Goal: Transaction & Acquisition: Download file/media

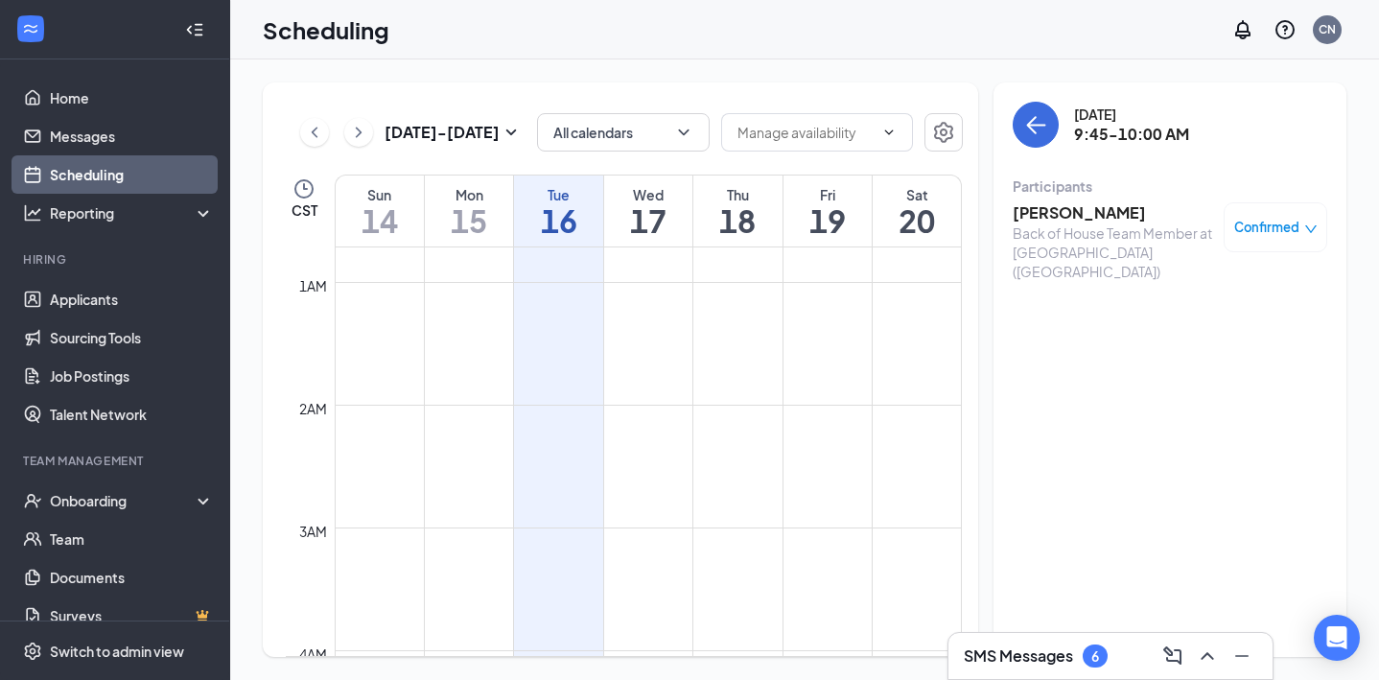
scroll to position [89, 0]
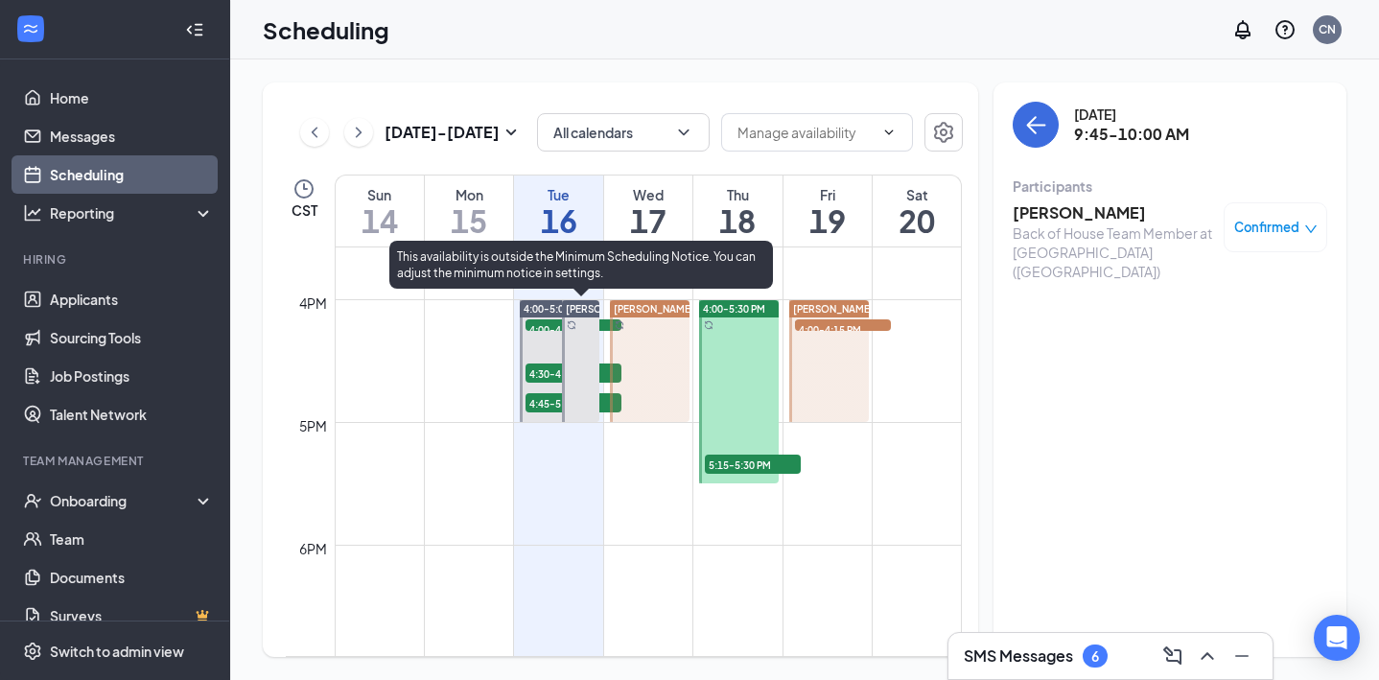
scroll to position [1895, 0]
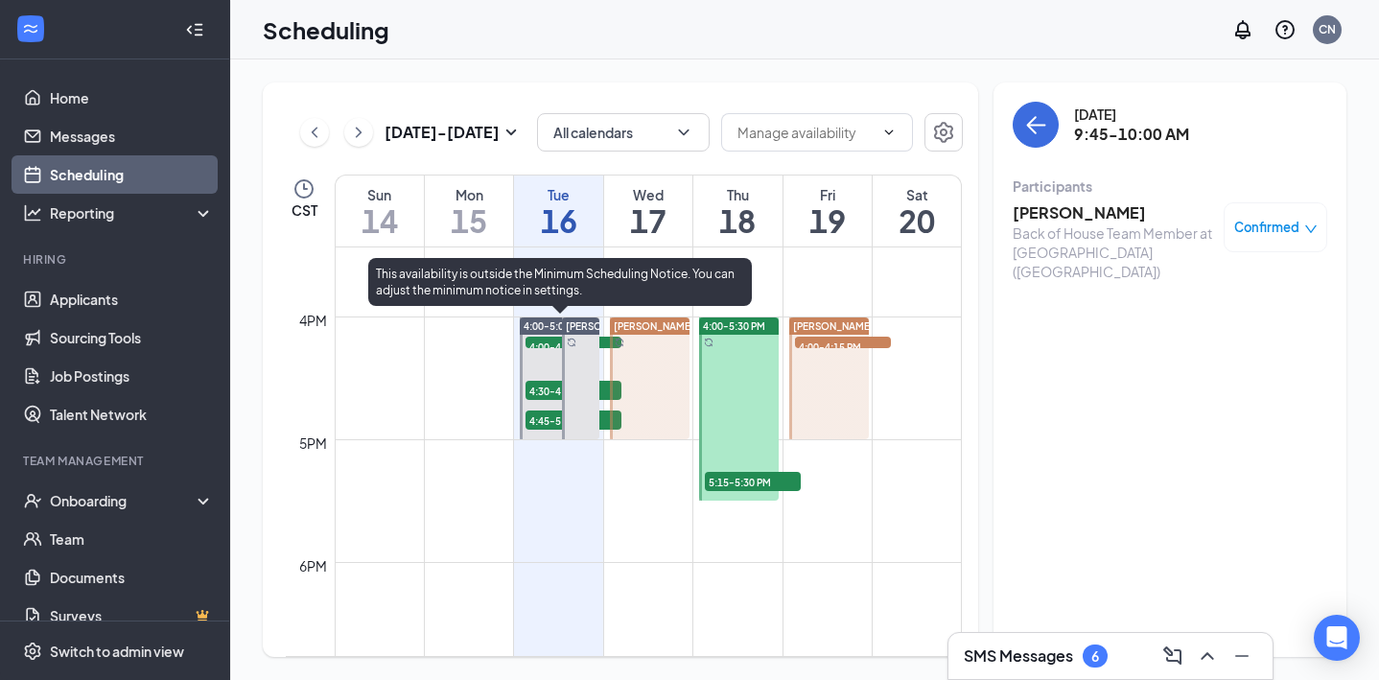
click at [543, 344] on span "4:00-4:15 PM" at bounding box center [573, 346] width 96 height 19
click at [540, 343] on span "4:00-4:15 PM" at bounding box center [573, 346] width 96 height 19
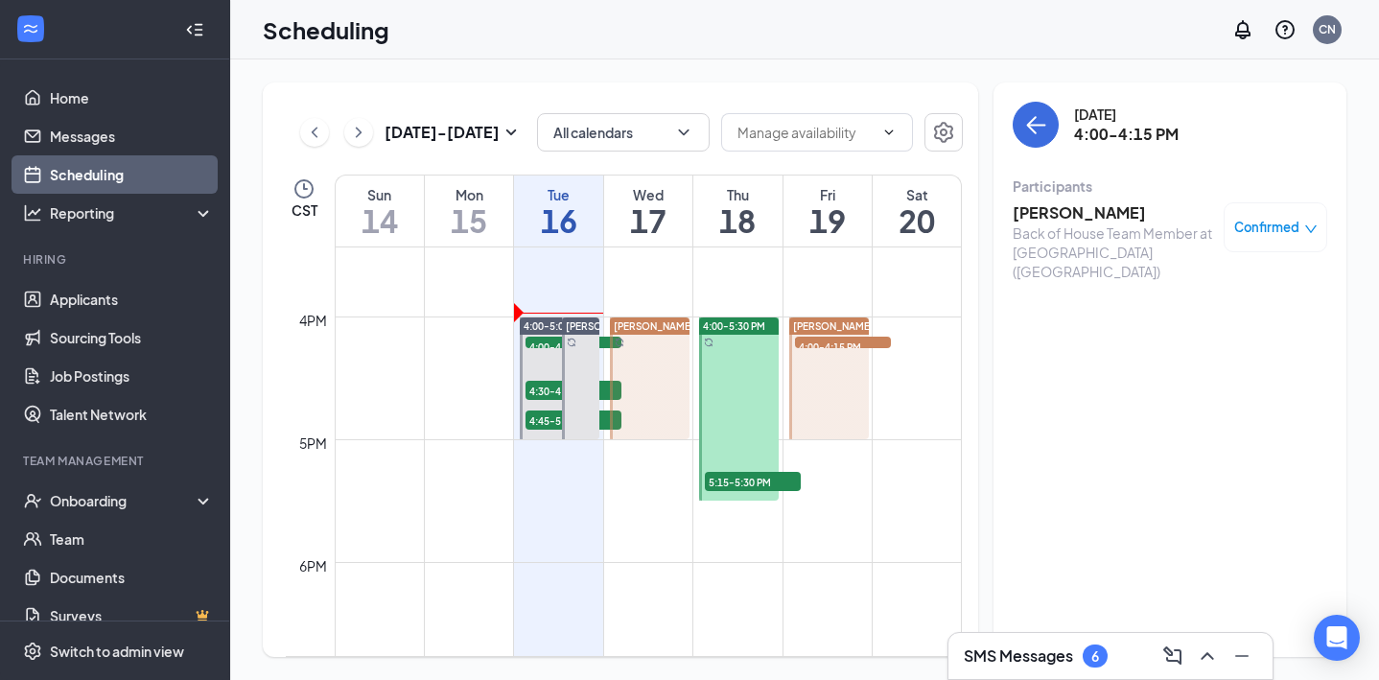
click at [1090, 207] on h3 "[PERSON_NAME]" at bounding box center [1112, 212] width 201 height 21
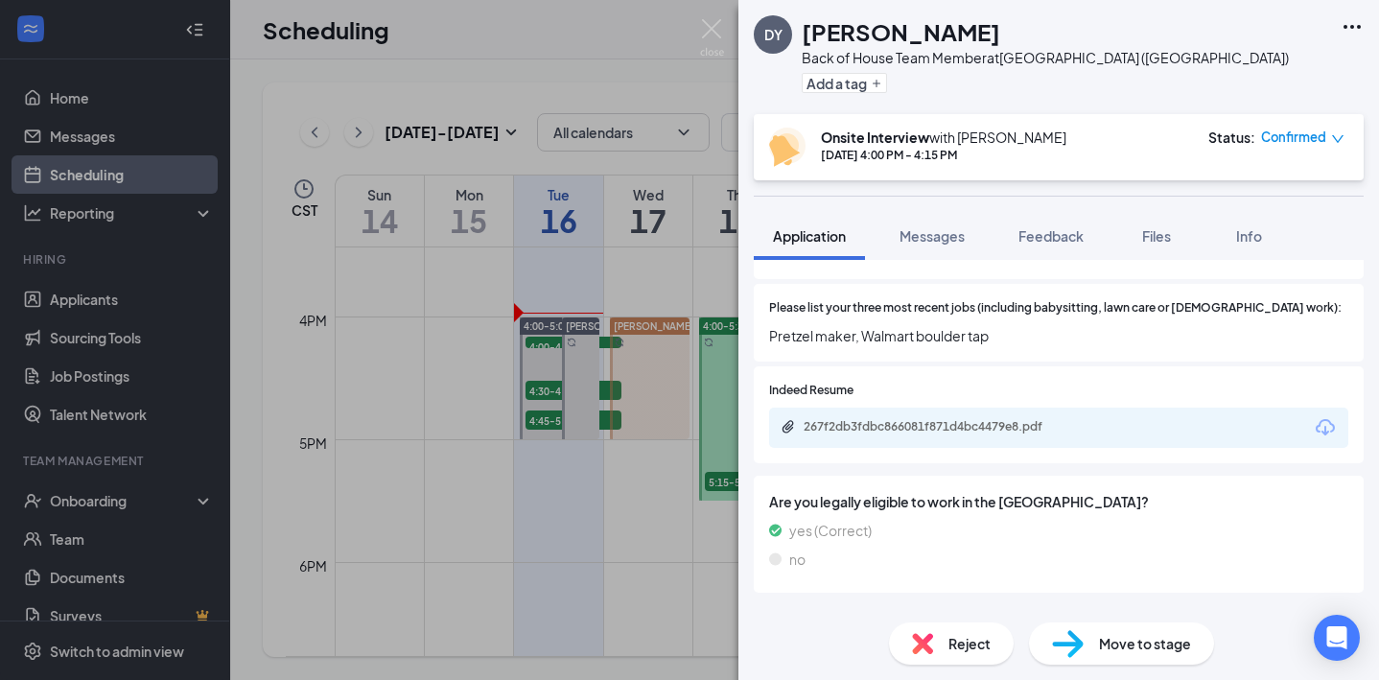
scroll to position [709, 0]
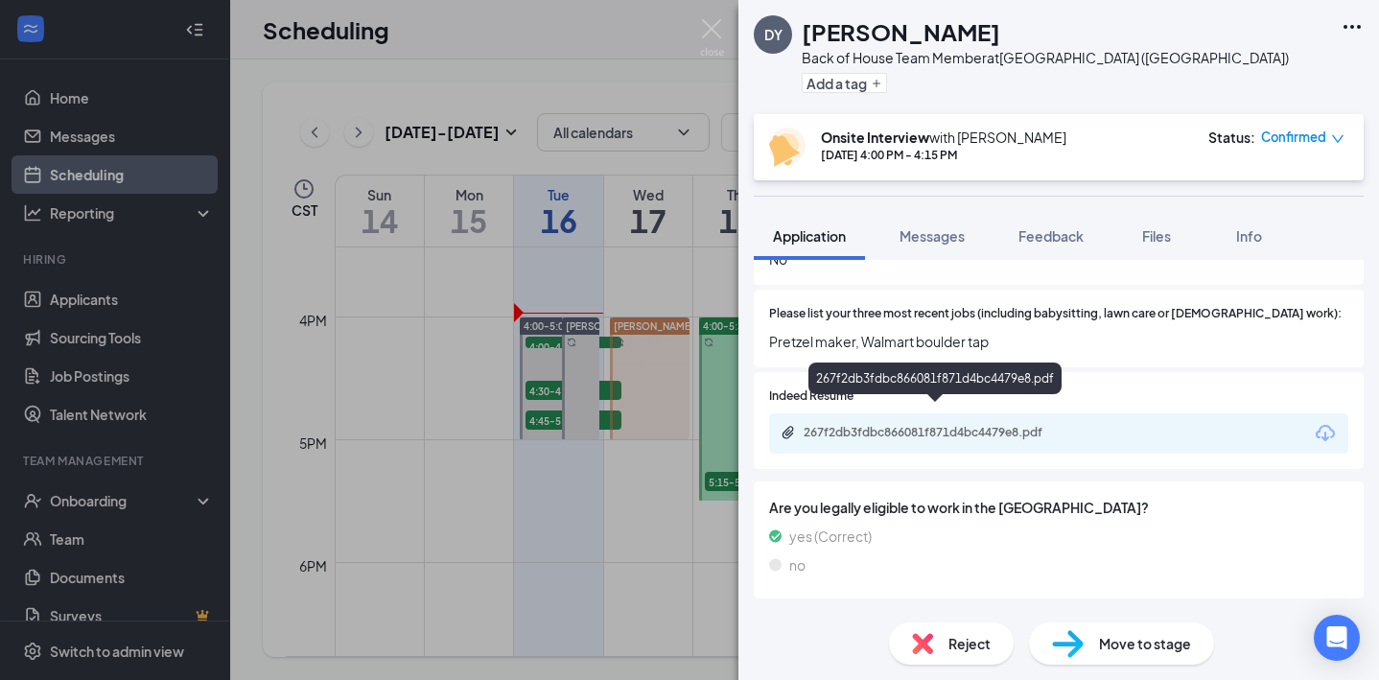
click at [1006, 425] on div "267f2db3fdbc866081f871d4bc4479e8.pdf" at bounding box center [937, 432] width 268 height 15
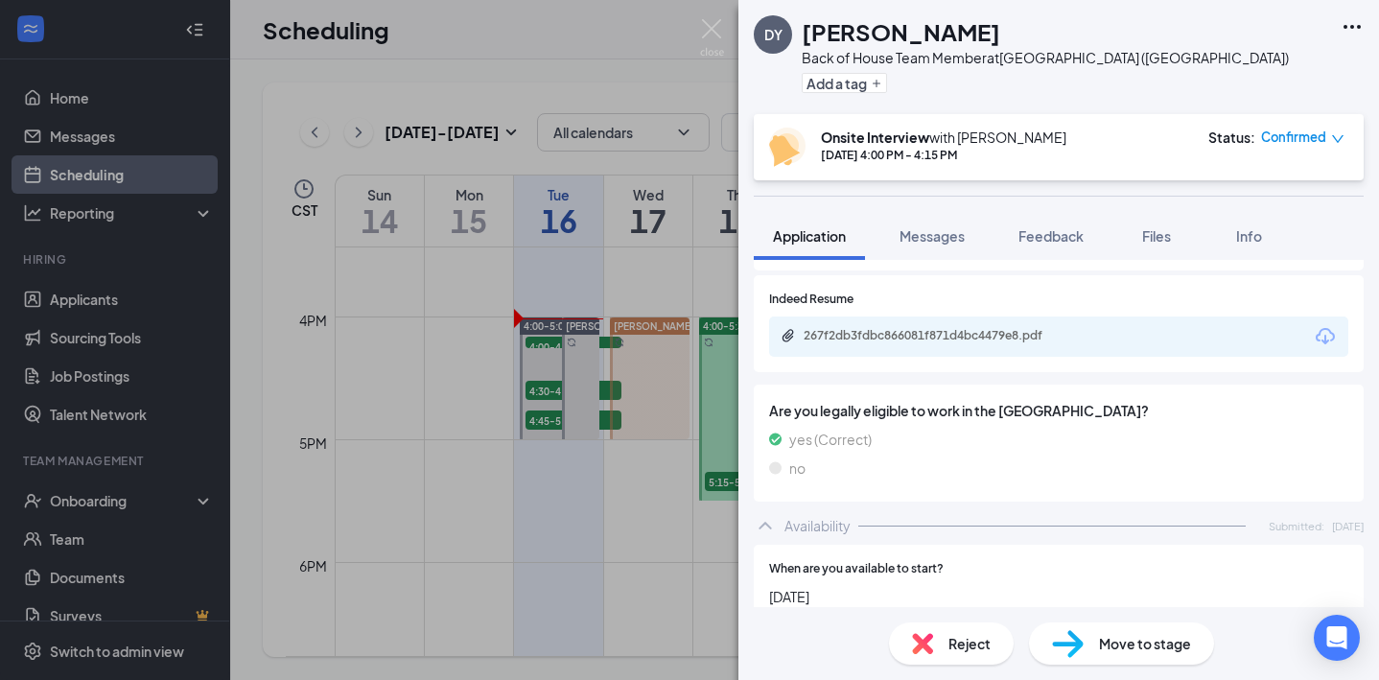
scroll to position [810, 0]
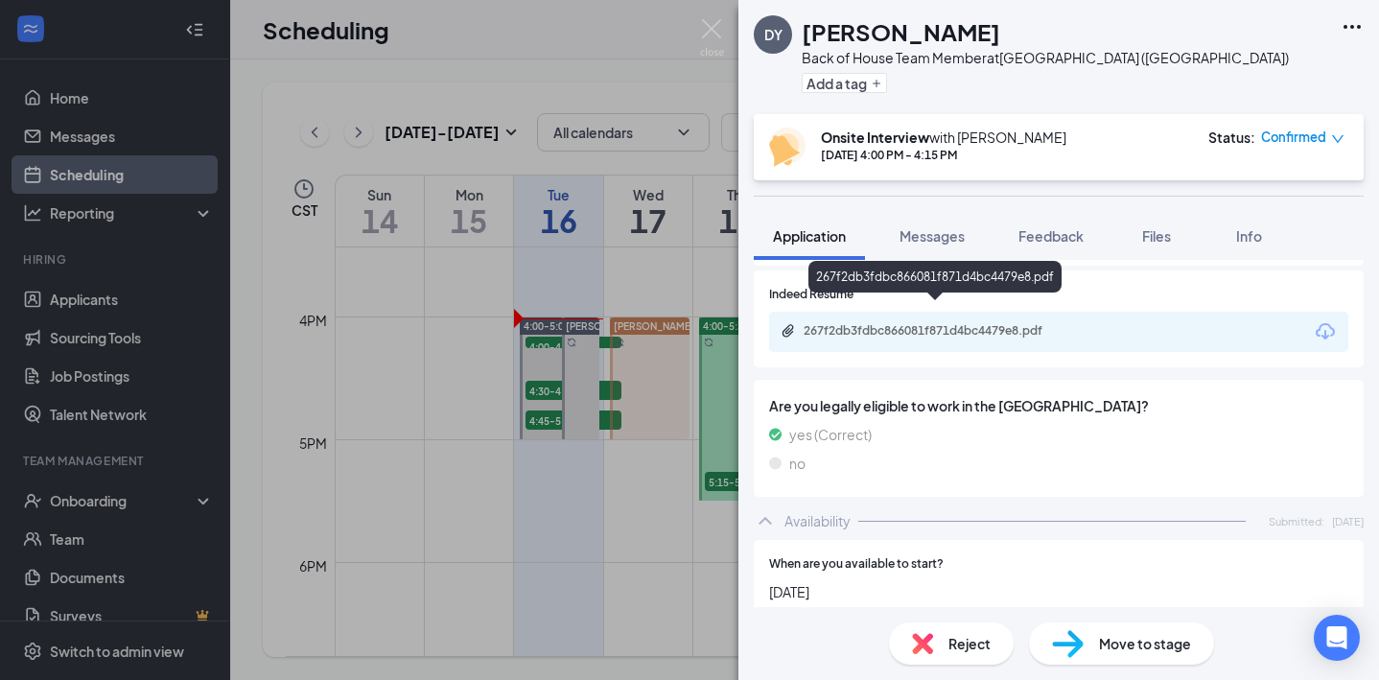
click at [981, 312] on div "267f2db3fdbc866081f871d4bc4479e8.pdf" at bounding box center [1058, 332] width 579 height 40
click at [986, 323] on div "267f2db3fdbc866081f871d4bc4479e8.pdf" at bounding box center [937, 330] width 268 height 15
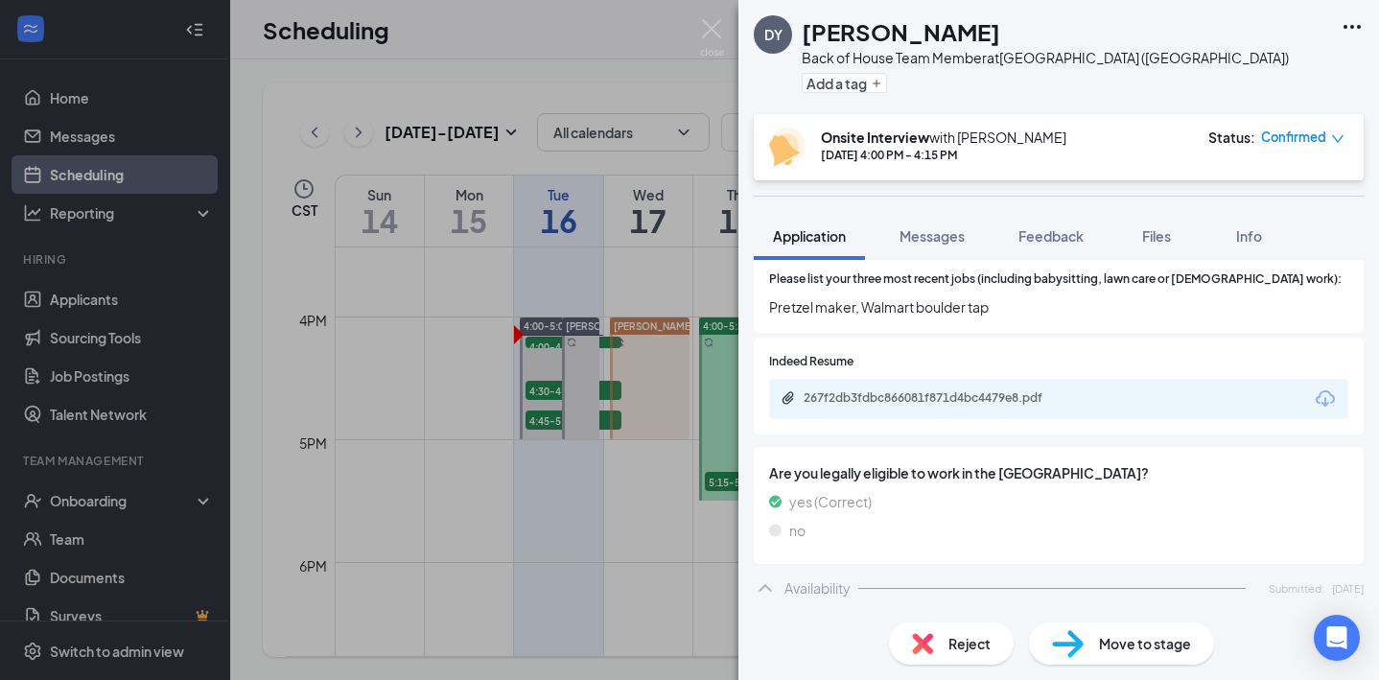
scroll to position [0, 0]
